Goal: Task Accomplishment & Management: Use online tool/utility

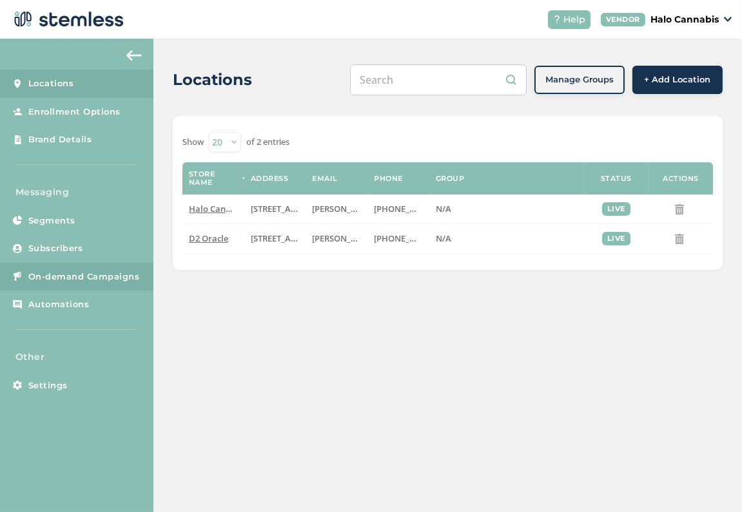
click at [98, 266] on link "On-demand Campaigns" at bounding box center [76, 277] width 153 height 28
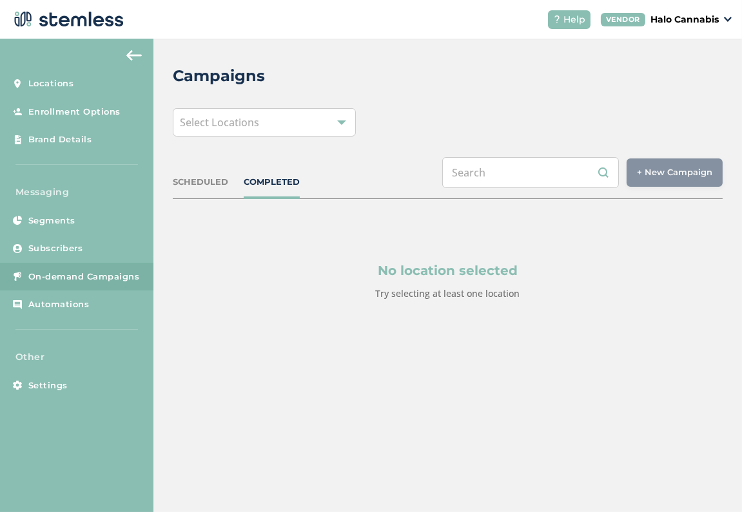
click at [339, 118] on div at bounding box center [341, 122] width 9 height 9
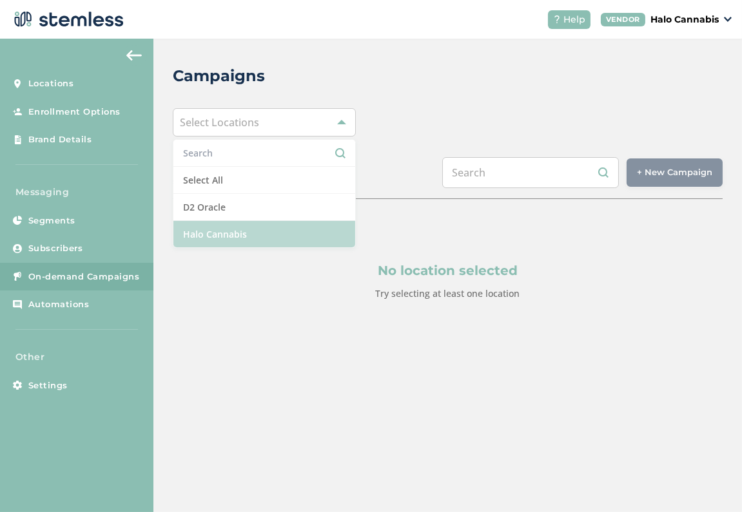
click at [240, 240] on li "Halo Cannabis" at bounding box center [264, 234] width 182 height 26
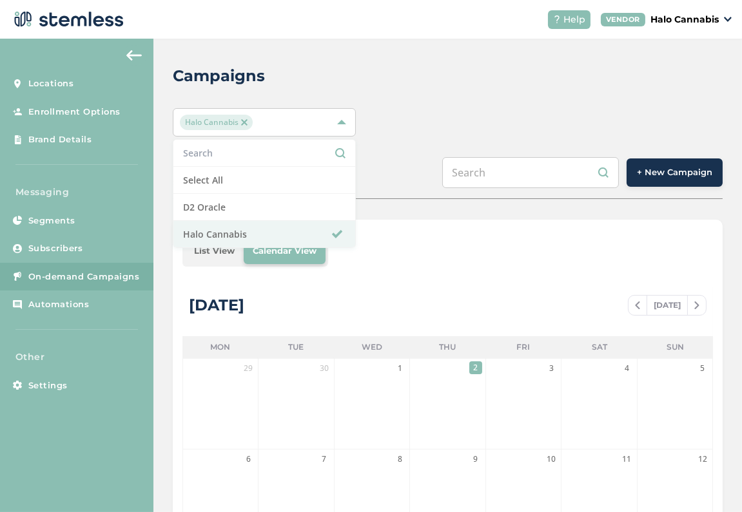
click at [447, 196] on div "SCHEDULED COMPLETED + New Campaign" at bounding box center [448, 178] width 550 height 42
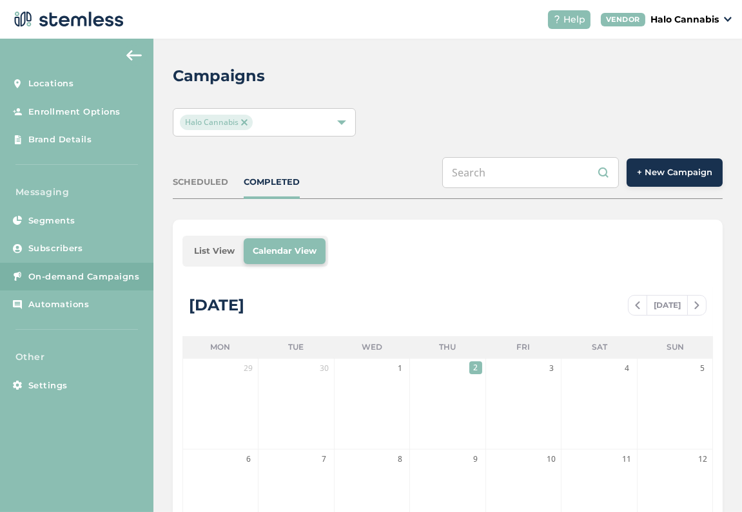
click at [662, 175] on span "+ New Campaign" at bounding box center [674, 172] width 75 height 13
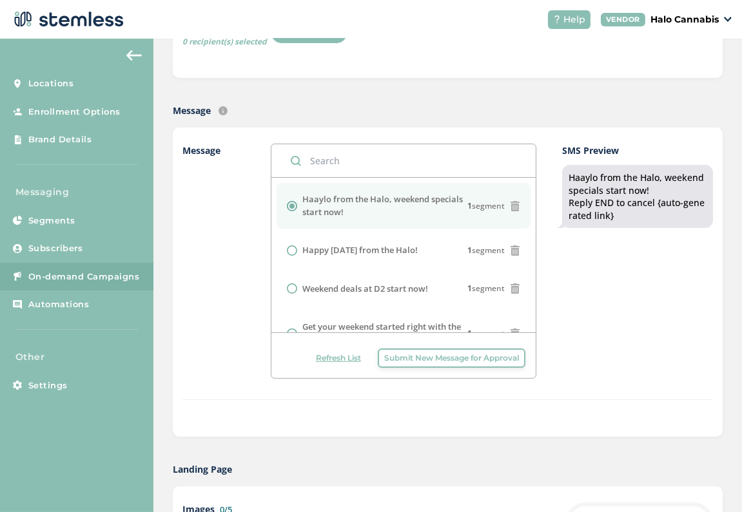
scroll to position [239, 0]
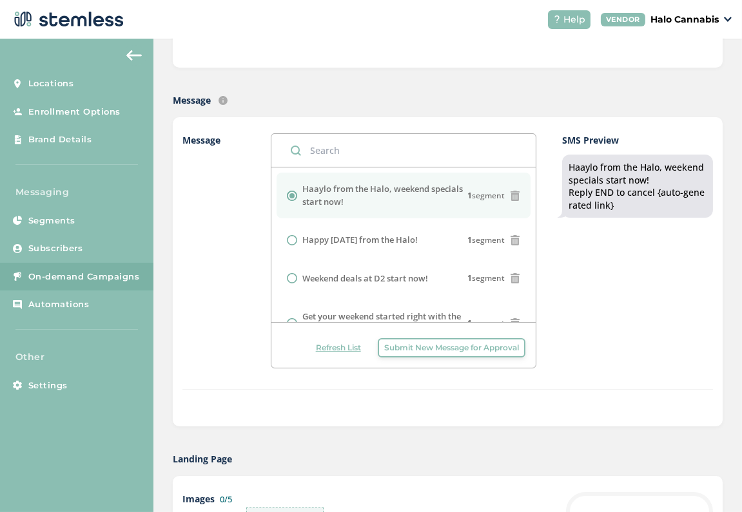
click at [446, 342] on span "Submit New Message for Approval" at bounding box center [451, 348] width 135 height 12
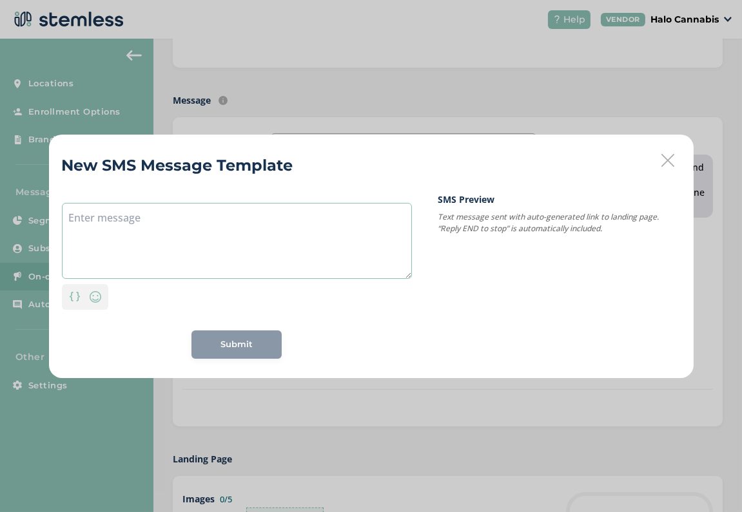
click at [200, 222] on textarea at bounding box center [237, 241] width 350 height 76
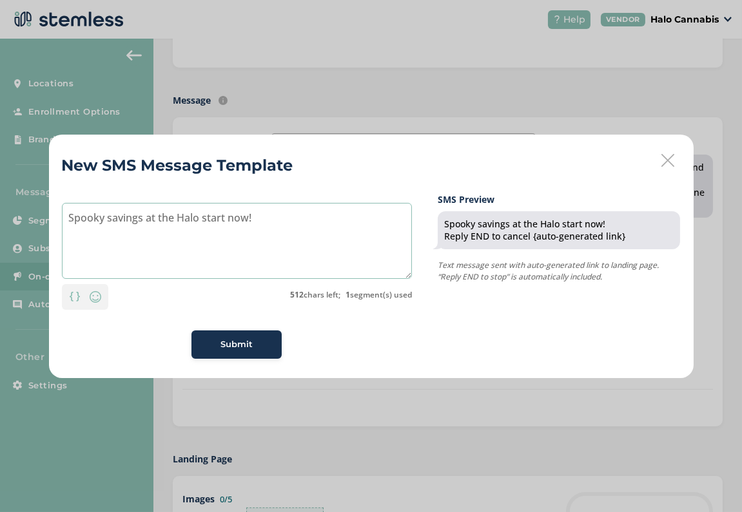
type textarea "Spooky savings at the Halo start now!"
click at [236, 339] on span "Submit" at bounding box center [236, 344] width 32 height 13
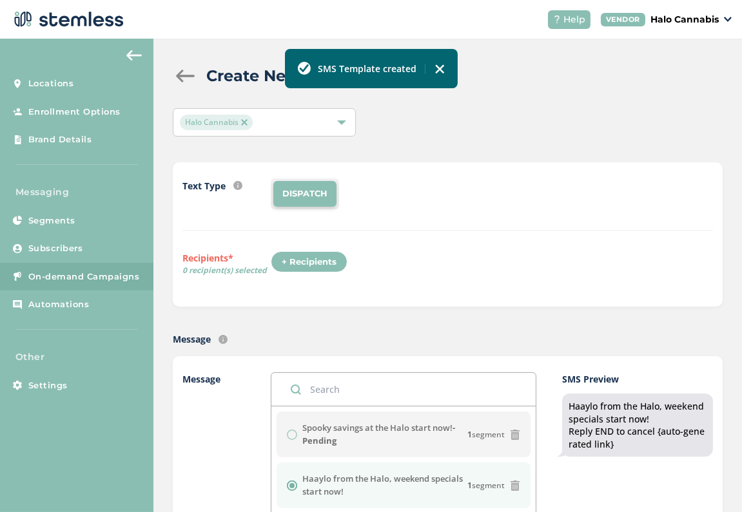
scroll to position [3, 0]
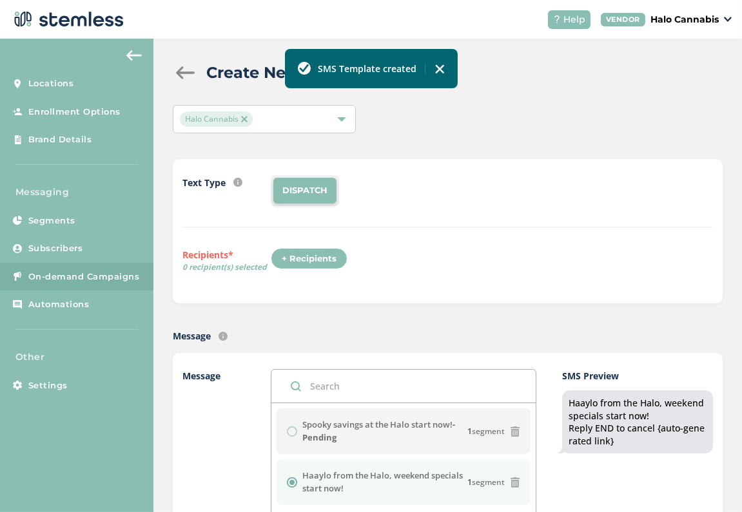
click at [245, 120] on img at bounding box center [244, 119] width 6 height 6
click at [345, 117] on div at bounding box center [341, 119] width 9 height 9
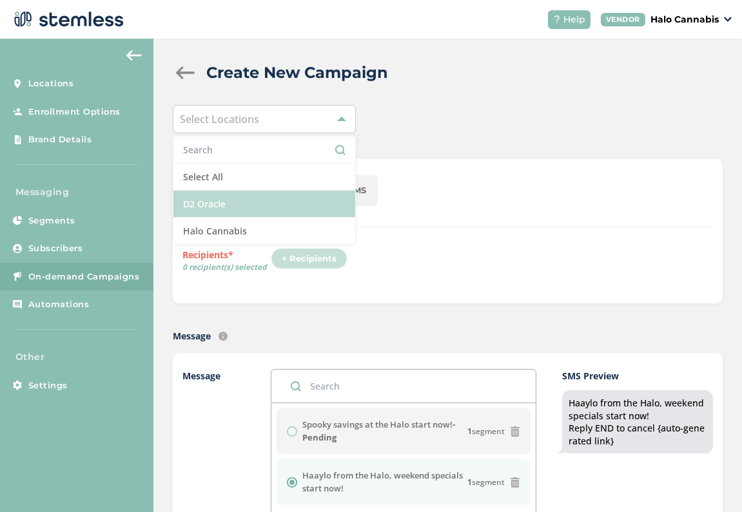
click at [240, 197] on li "D2 Oracle" at bounding box center [264, 204] width 182 height 27
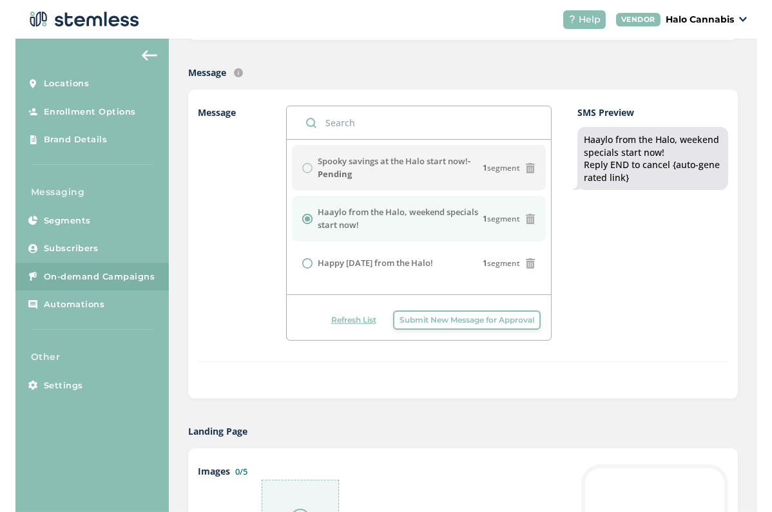
scroll to position [277, 0]
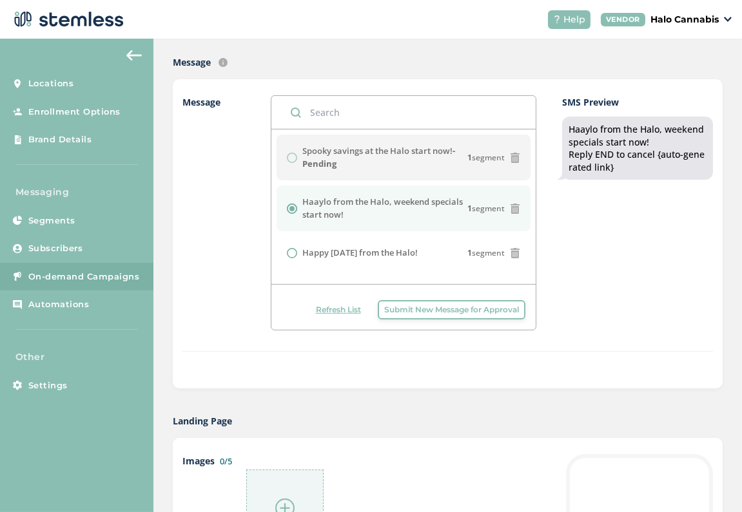
click at [420, 305] on span "Submit New Message for Approval" at bounding box center [451, 310] width 135 height 12
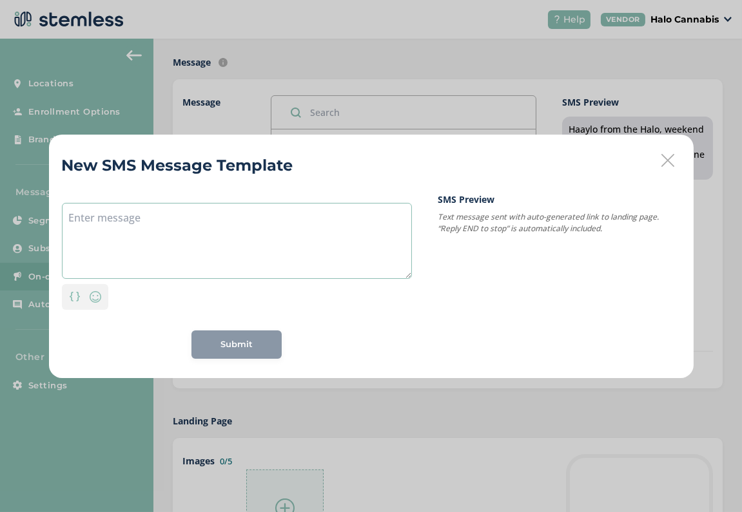
click at [278, 233] on textarea at bounding box center [237, 241] width 350 height 76
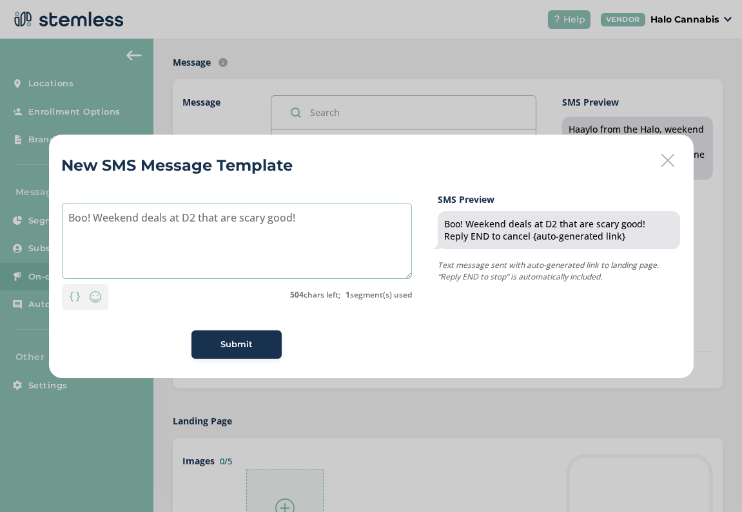
type textarea "Boo! Weekend deals at D2 that are scary good!"
click at [222, 345] on span "Submit" at bounding box center [236, 344] width 32 height 13
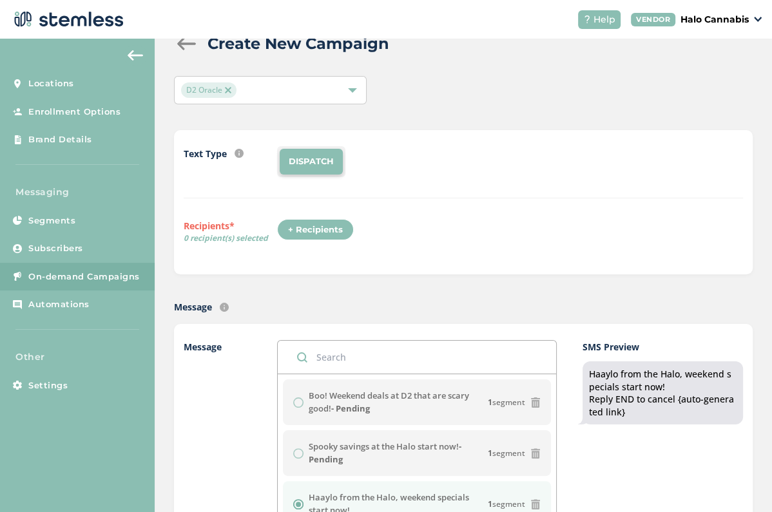
scroll to position [0, 0]
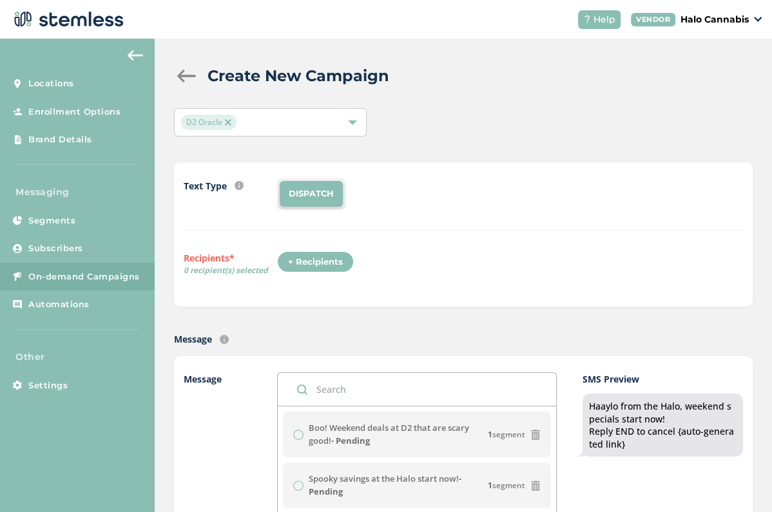
click at [231, 123] on span "D2 Oracle" at bounding box center [208, 122] width 55 height 15
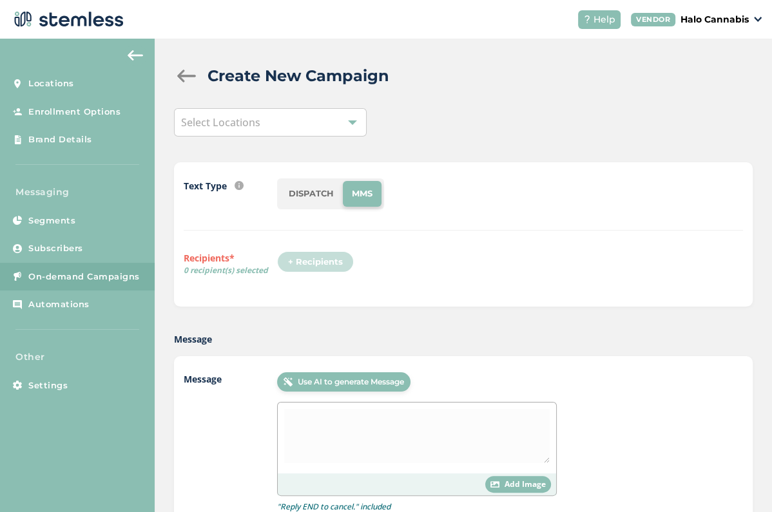
click at [322, 261] on div "+ Recipients" at bounding box center [319, 266] width 84 height 30
click at [356, 124] on div at bounding box center [352, 122] width 9 height 9
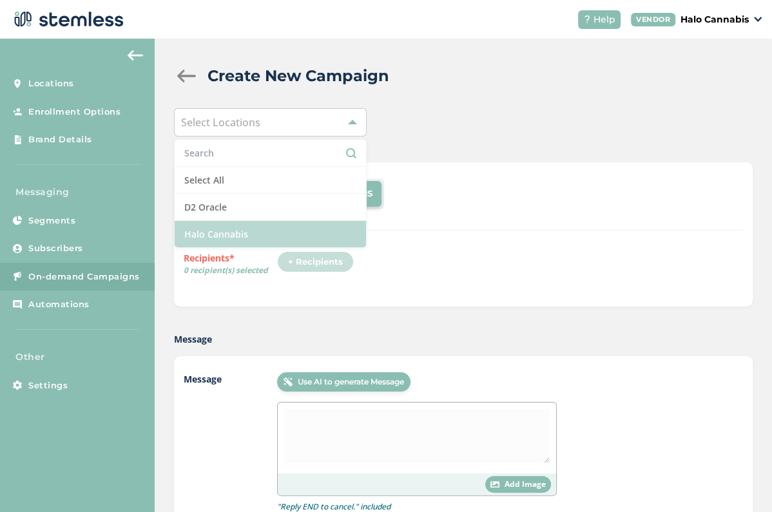
click at [216, 221] on li "Halo Cannabis" at bounding box center [270, 234] width 191 height 26
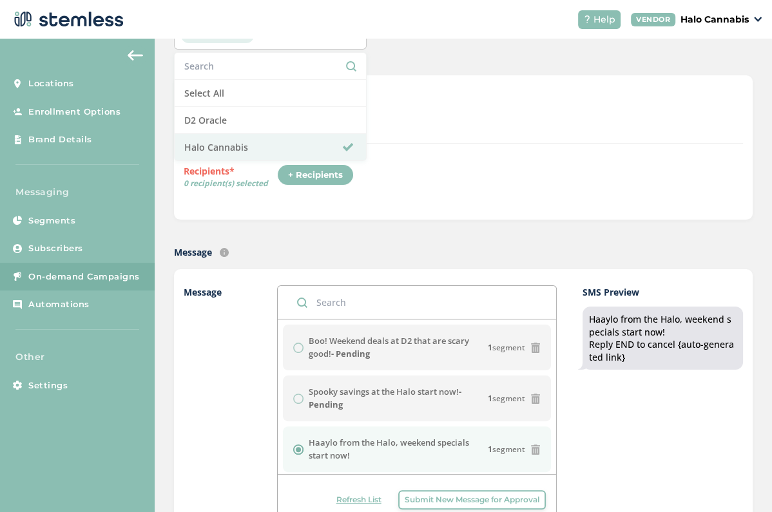
scroll to position [88, 0]
